Goal: Find specific page/section: Find specific page/section

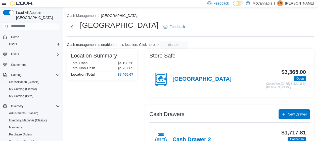
click at [27, 116] on button "Inventory Manager (Classic)" at bounding box center [33, 119] width 57 height 7
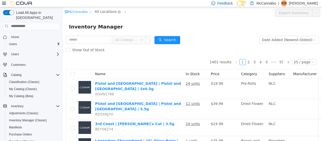
click at [102, 10] on span "All Locations" at bounding box center [106, 12] width 22 height 6
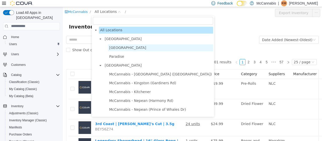
click at [117, 49] on span "[GEOGRAPHIC_DATA]" at bounding box center [127, 47] width 37 height 4
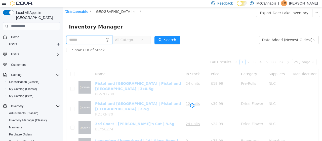
click at [98, 36] on input "text" at bounding box center [89, 39] width 46 height 8
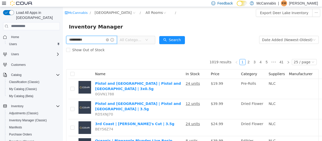
type input "**********"
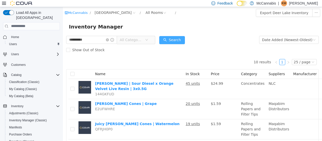
click at [177, 39] on button "Search" at bounding box center [172, 40] width 26 height 8
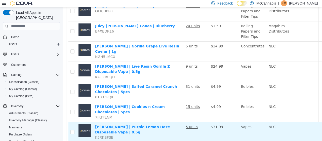
scroll to position [126, 0]
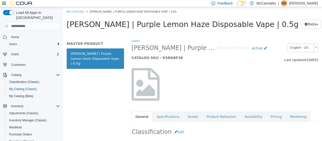
click at [266, 113] on link "Pricing" at bounding box center [275, 116] width 19 height 11
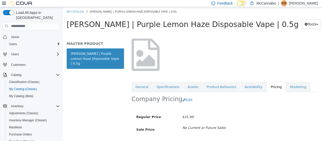
scroll to position [59, 0]
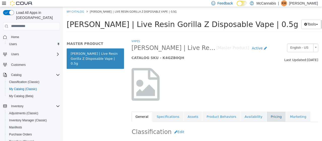
click at [266, 113] on link "Pricing" at bounding box center [275, 116] width 19 height 11
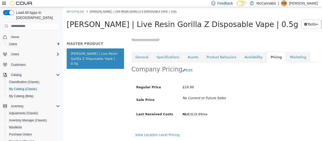
scroll to position [63, 0]
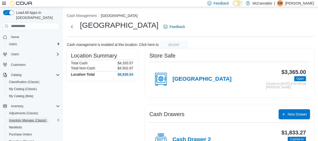
click at [27, 118] on span "Inventory Manager (Classic)" at bounding box center [28, 120] width 38 height 4
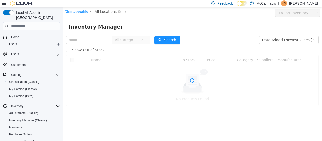
click at [99, 10] on span "All Locations" at bounding box center [106, 12] width 22 height 6
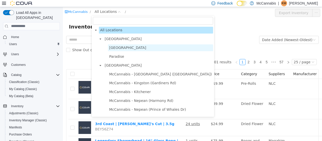
click at [110, 44] on span "[GEOGRAPHIC_DATA]" at bounding box center [160, 47] width 105 height 7
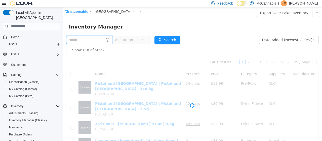
click at [98, 41] on input "text" at bounding box center [89, 39] width 46 height 8
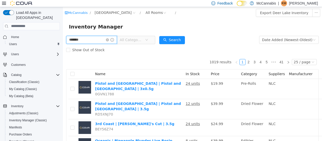
type input "*******"
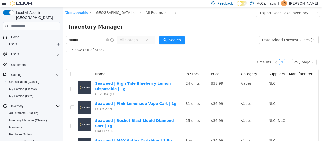
click at [145, 36] on span "All Categories" at bounding box center [132, 40] width 25 height 8
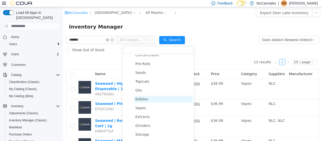
scroll to position [50, 0]
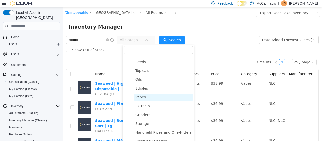
click at [149, 97] on span "Vapes" at bounding box center [163, 96] width 59 height 7
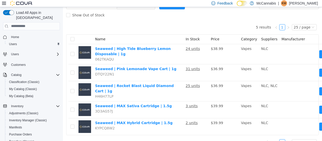
scroll to position [40, 0]
